Goal: Task Accomplishment & Management: Manage account settings

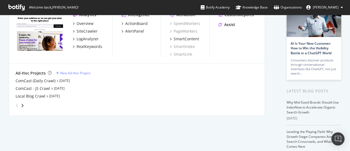
scroll to position [24, 0]
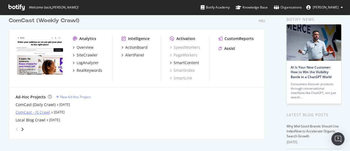
click at [39, 111] on div "ComCast - JS Crawl" at bounding box center [33, 111] width 34 height 5
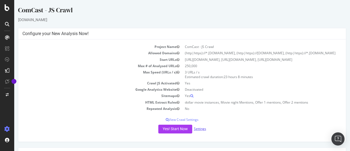
click at [199, 131] on link "Settings" at bounding box center [200, 128] width 12 height 5
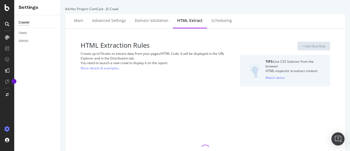
select select "count"
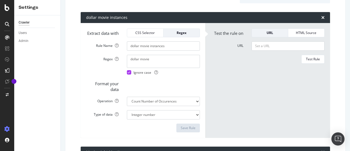
scroll to position [84, 0]
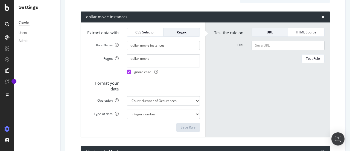
drag, startPoint x: 171, startPoint y: 49, endPoint x: 129, endPoint y: 48, distance: 42.7
click at [129, 48] on input "dollar movie instances" at bounding box center [163, 45] width 73 height 9
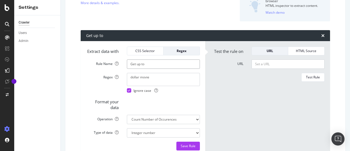
scroll to position [56, 0]
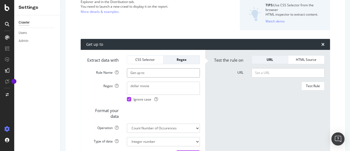
type input "Get up to"
drag, startPoint x: 156, startPoint y: 93, endPoint x: 105, endPoint y: 88, distance: 51.1
click at [105, 88] on div "Regex dollar movie Ignore case" at bounding box center [143, 92] width 122 height 20
type textarea "G"
type textarea "get up to"
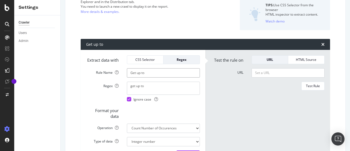
drag, startPoint x: 148, startPoint y: 77, endPoint x: 93, endPoint y: 80, distance: 55.4
click at [94, 76] on div "Rule Name Get up to" at bounding box center [143, 72] width 122 height 9
type input "Up To Mentions"
click at [169, 77] on input "Up To Mentions" at bounding box center [163, 72] width 73 height 9
click at [136, 90] on textarea "get up to" at bounding box center [163, 88] width 73 height 13
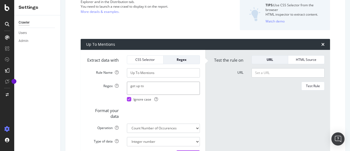
drag, startPoint x: 135, startPoint y: 90, endPoint x: 113, endPoint y: 90, distance: 22.2
click at [113, 90] on div "Regex get up to Ignore case" at bounding box center [143, 92] width 122 height 20
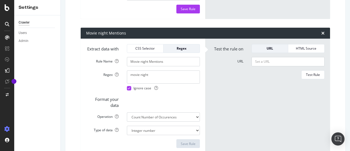
scroll to position [210, 0]
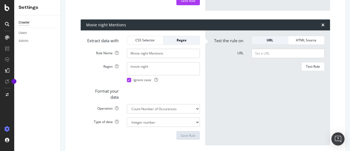
type textarea "up to"
drag, startPoint x: 169, startPoint y: 63, endPoint x: 108, endPoint y: 61, distance: 61.3
click at [108, 58] on div "Rule Name Movie night Mentions" at bounding box center [143, 53] width 122 height 9
type input "Money back"
drag, startPoint x: 152, startPoint y: 73, endPoint x: 67, endPoint y: 70, distance: 85.4
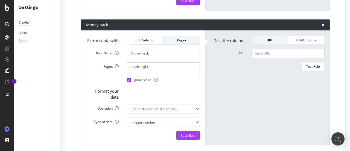
click at [67, 70] on div "HTML Extraction Rules Create up to 10 rules to extract data from your pages/HTM…" at bounding box center [205, 131] width 280 height 626
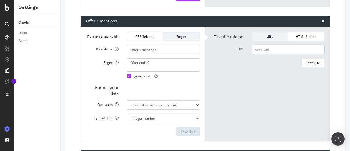
scroll to position [350, 0]
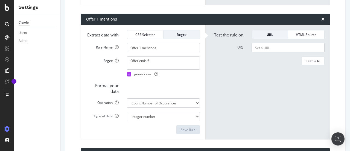
type textarea "00 back"
drag, startPoint x: 162, startPoint y: 62, endPoint x: 123, endPoint y: 62, distance: 39.1
click at [123, 52] on div "Offer 1 mentions" at bounding box center [163, 47] width 81 height 9
type input "p"
type input "Per line mentions"
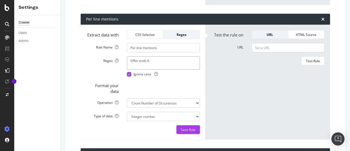
drag, startPoint x: 160, startPoint y: 74, endPoint x: 75, endPoint y: 75, distance: 84.2
type textarea "00 per line"
paste input "[URL][DOMAIN_NAME]"
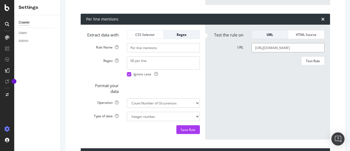
scroll to position [0, 38]
type input "[URL][DOMAIN_NAME]"
click at [316, 63] on div "Test Rule" at bounding box center [313, 61] width 14 height 5
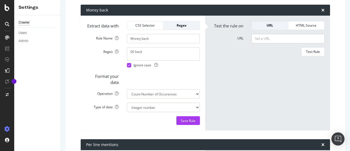
scroll to position [222, 0]
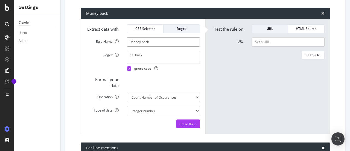
drag, startPoint x: 170, startPoint y: 51, endPoint x: 149, endPoint y: 51, distance: 21.6
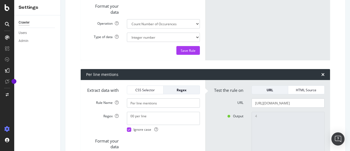
scroll to position [304, 0]
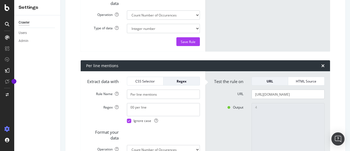
type input "Money back mentions"
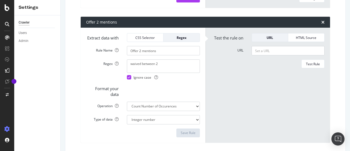
scroll to position [470, 0]
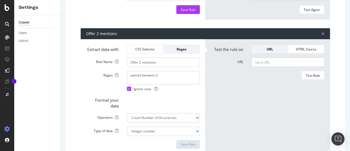
click at [321, 36] on icon "times" at bounding box center [322, 33] width 3 height 4
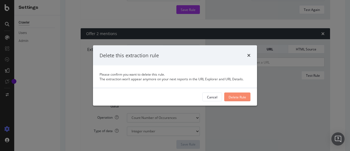
click at [239, 98] on div "Delete Rule" at bounding box center [238, 96] width 18 height 5
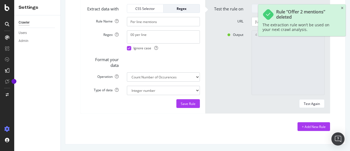
scroll to position [390, 0]
click at [187, 107] on div "Save Rule" at bounding box center [188, 103] width 15 height 8
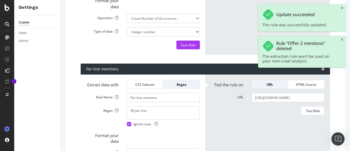
scroll to position [300, 0]
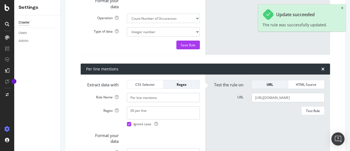
click at [286, 142] on form "Test the rule on URL HTML Source URL [URL][DOMAIN_NAME] Test Rule" at bounding box center [268, 132] width 114 height 104
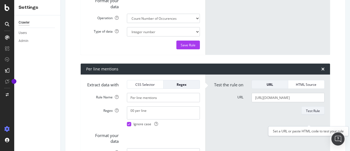
click at [306, 113] on div "Test Rule" at bounding box center [313, 110] width 14 height 5
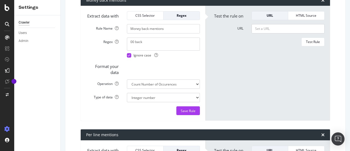
scroll to position [223, 0]
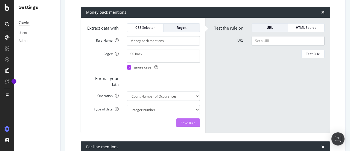
click at [184, 125] on div "Save Rule" at bounding box center [188, 122] width 15 height 5
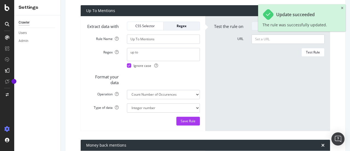
scroll to position [79, 0]
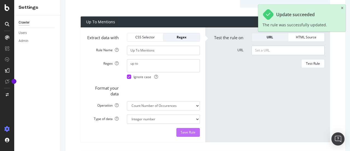
click at [191, 134] on div "Save Rule" at bounding box center [188, 132] width 15 height 5
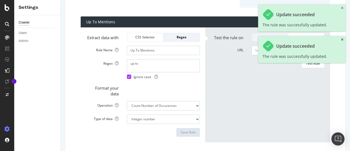
click at [342, 39] on icon "close toast" at bounding box center [342, 39] width 2 height 3
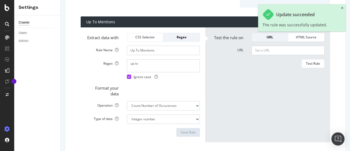
click at [342, 6] on div "Update succeeded The rule was successfully updated." at bounding box center [302, 17] width 88 height 27
click at [342, 7] on icon "close toast" at bounding box center [342, 8] width 2 height 3
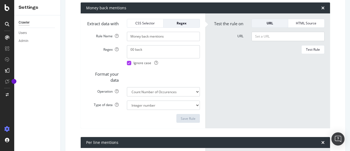
scroll to position [217, 0]
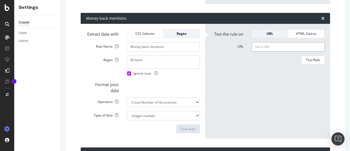
paste input "[URL][DOMAIN_NAME]"
type input "[URL][DOMAIN_NAME]"
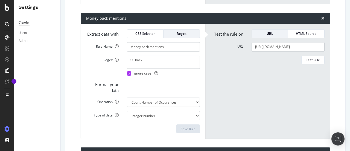
click at [257, 71] on form "Test the rule on URL HTML Source URL [URL][DOMAIN_NAME] Test Rule" at bounding box center [268, 81] width 114 height 104
click at [306, 62] on div "Test Rule" at bounding box center [313, 59] width 14 height 5
drag, startPoint x: 346, startPoint y: 80, endPoint x: 350, endPoint y: 43, distance: 38.0
click at [350, 43] on div "Ad-Hoc Project: ComCast - JS Crawl Main Advanced Settings Domain Validation HTM…" at bounding box center [205, 75] width 289 height 151
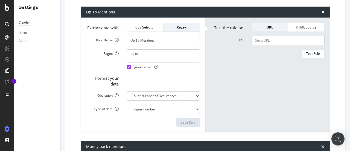
scroll to position [0, 0]
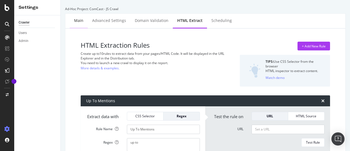
click at [78, 20] on div "Main" at bounding box center [78, 20] width 9 height 5
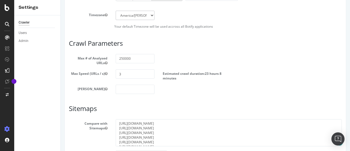
scroll to position [422, 0]
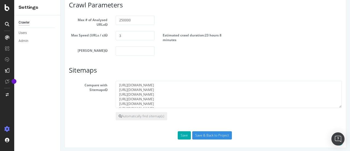
drag, startPoint x: 349, startPoint y: 36, endPoint x: 400, endPoint y: 136, distance: 112.9
click at [207, 131] on input "Save & Back to Project" at bounding box center [212, 135] width 40 height 8
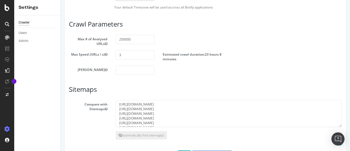
scroll to position [395, 0]
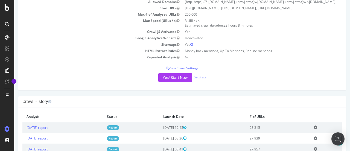
scroll to position [95, 0]
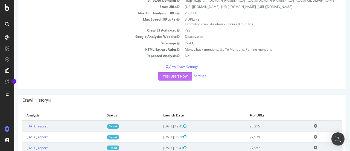
click at [170, 79] on button "Yes! Start Now" at bounding box center [175, 76] width 34 height 9
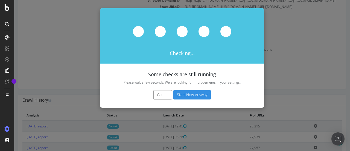
click at [193, 94] on button "Start Now Anyway" at bounding box center [191, 94] width 37 height 9
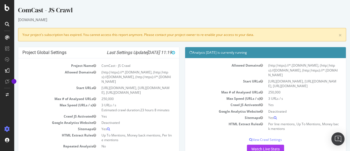
scroll to position [0, 0]
